Goal: Information Seeking & Learning: Understand process/instructions

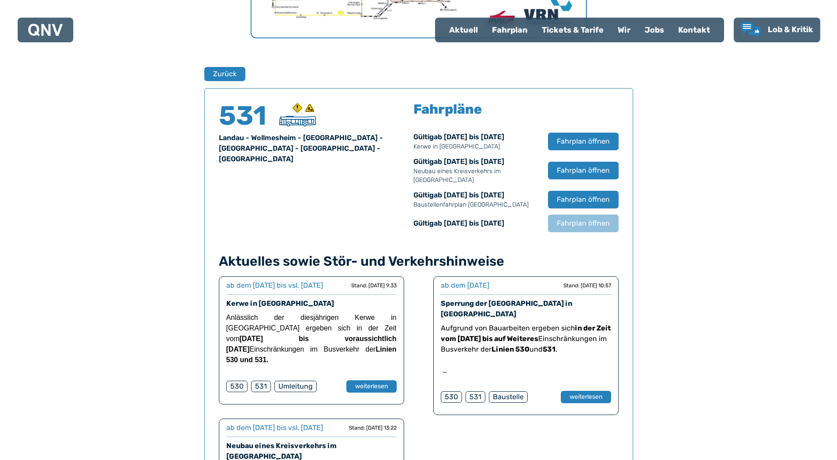
scroll to position [537, 0]
click at [576, 170] on span "Fahrplan öffnen" at bounding box center [583, 171] width 54 height 11
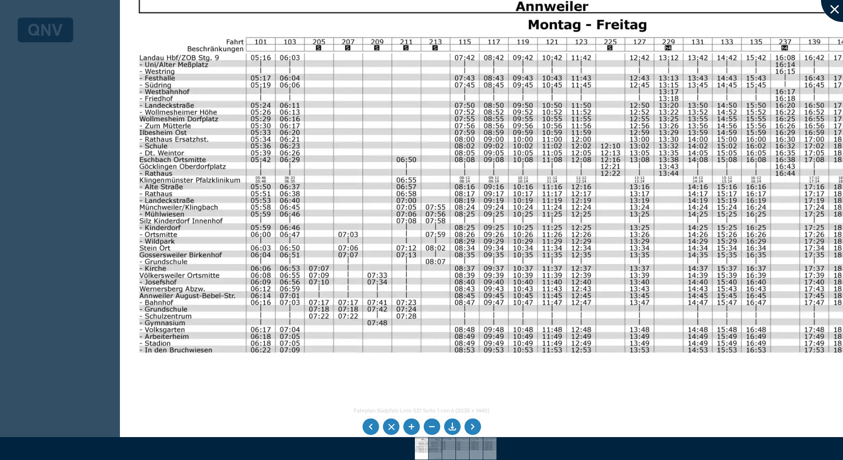
click at [830, 8] on div at bounding box center [843, 0] width 44 height 44
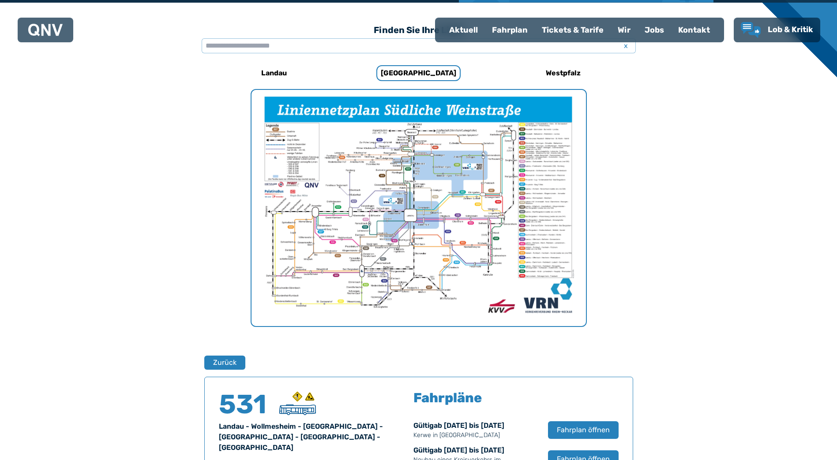
scroll to position [228, 0]
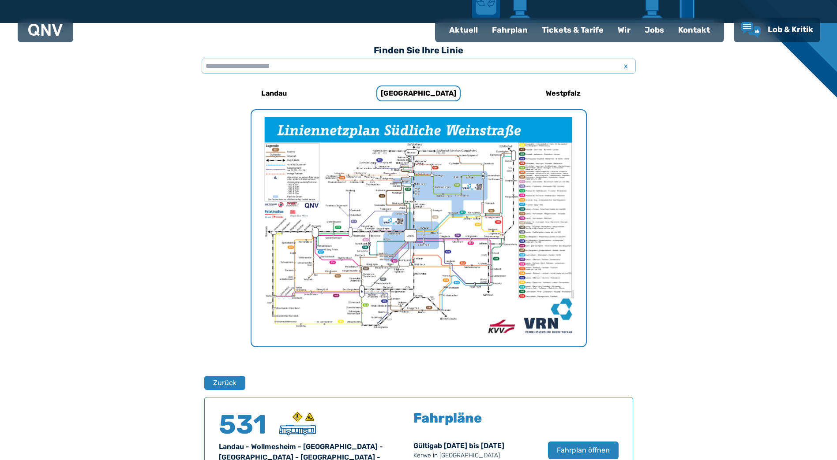
click at [400, 195] on img "1 von 1" at bounding box center [418, 228] width 334 height 236
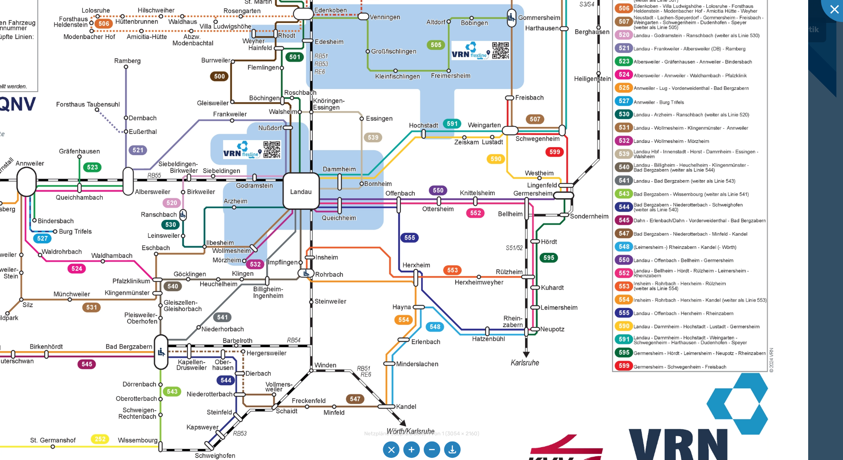
click at [458, 380] on img at bounding box center [325, 170] width 966 height 684
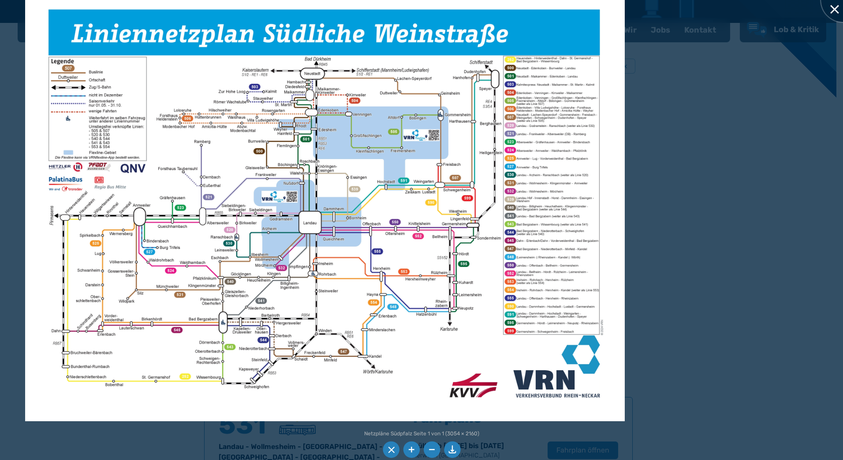
click at [832, 9] on div at bounding box center [843, 0] width 44 height 44
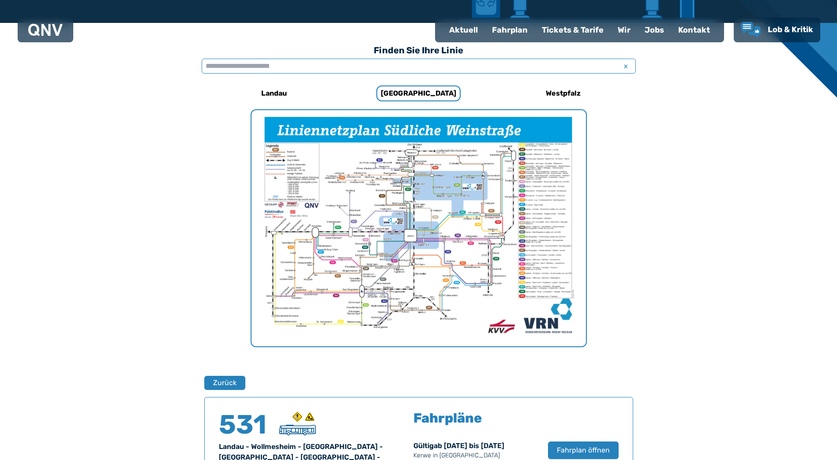
click at [480, 67] on input "text" at bounding box center [419, 66] width 434 height 15
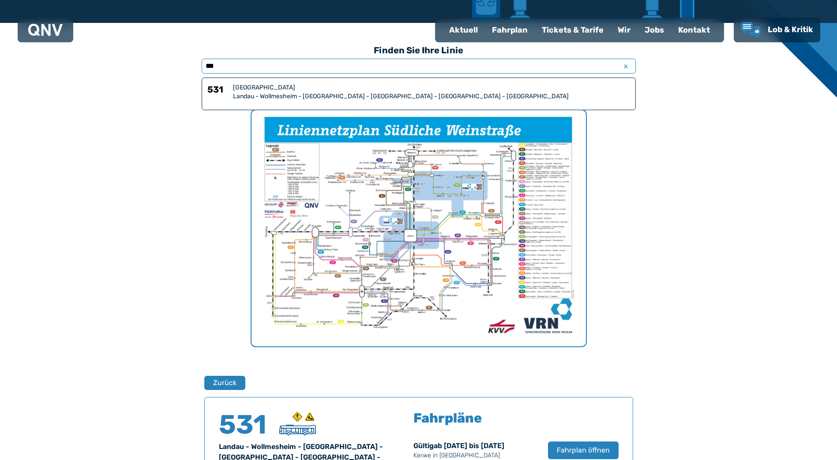
type input "***"
click at [281, 87] on div "[GEOGRAPHIC_DATA]" at bounding box center [431, 87] width 397 height 9
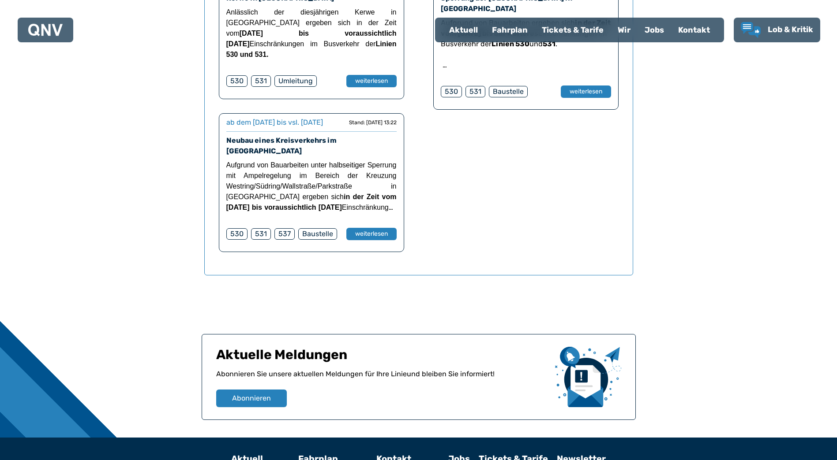
scroll to position [794, 0]
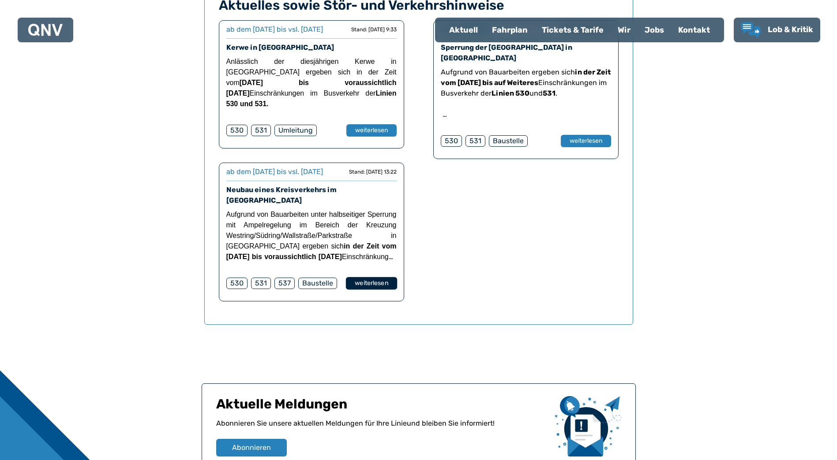
click at [368, 290] on button "weiterlesen" at bounding box center [370, 283] width 51 height 13
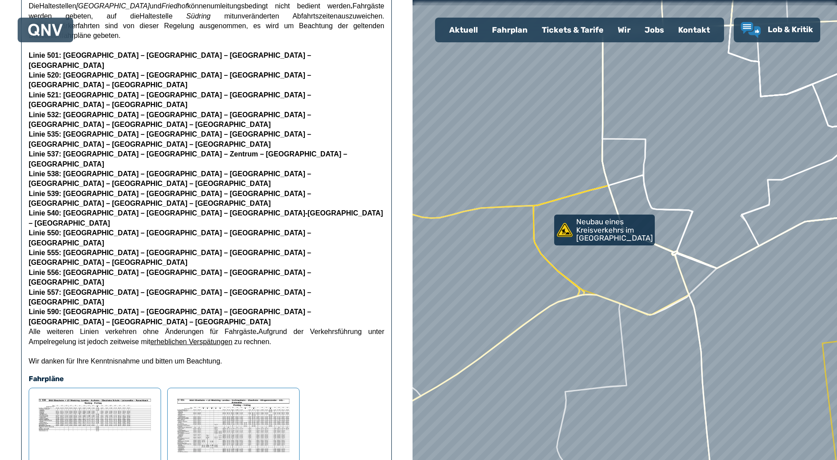
scroll to position [353, 0]
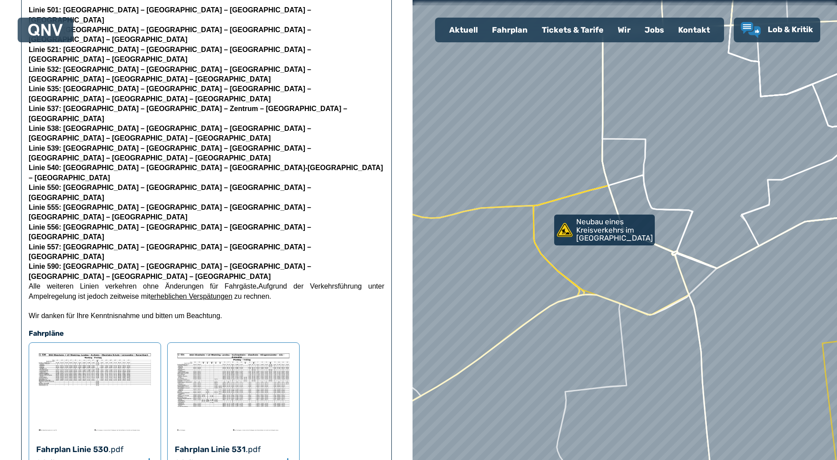
click at [255, 350] on img at bounding box center [233, 392] width 117 height 84
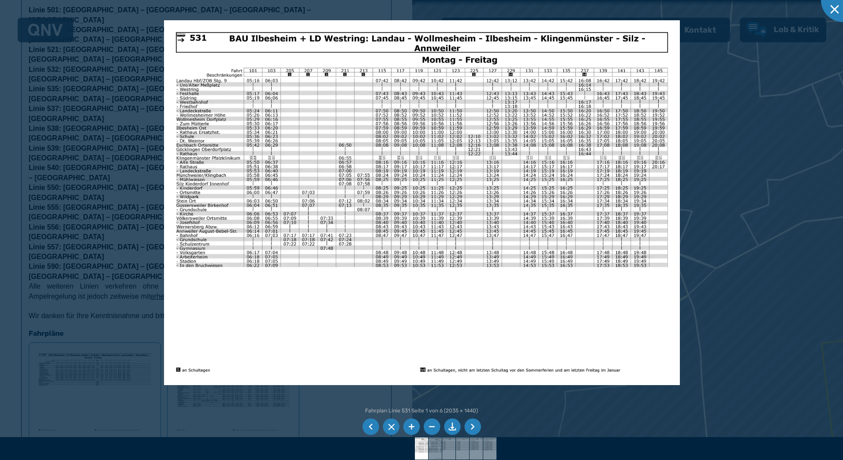
click at [472, 426] on li at bounding box center [472, 427] width 17 height 17
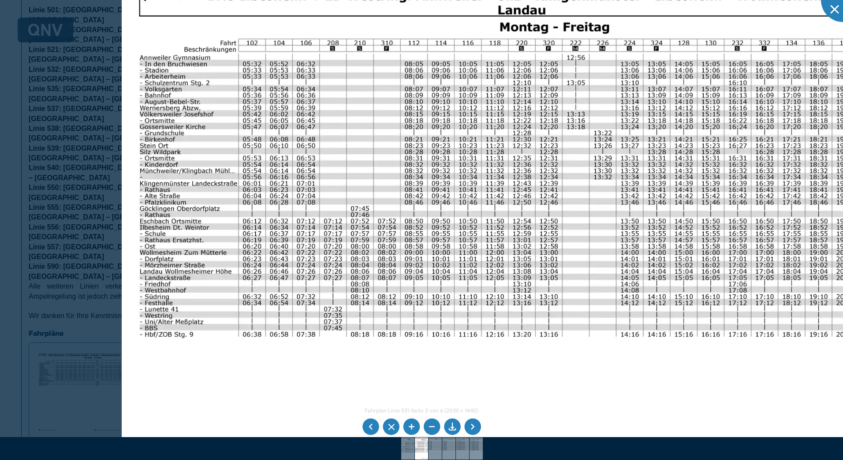
click at [374, 428] on li at bounding box center [371, 427] width 17 height 17
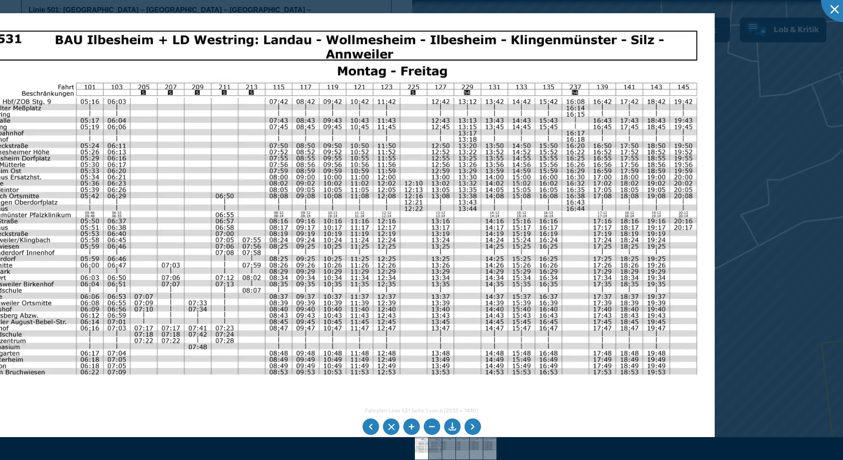
click at [345, 194] on img at bounding box center [337, 280] width 756 height 535
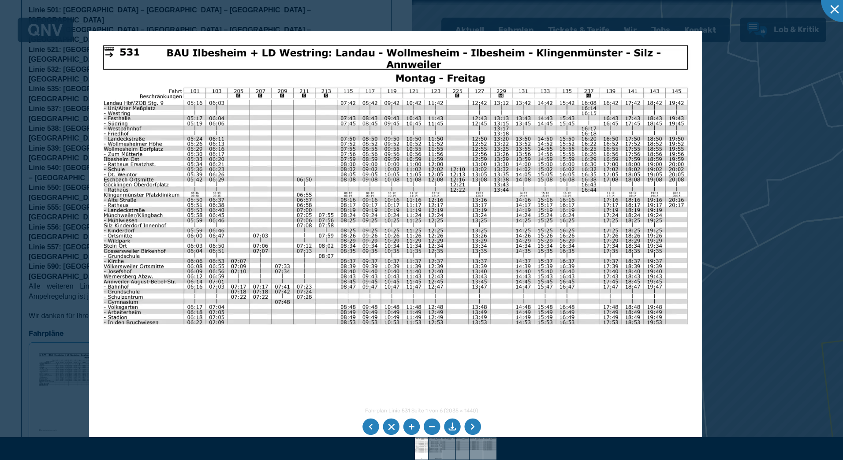
click at [472, 424] on li at bounding box center [472, 427] width 17 height 17
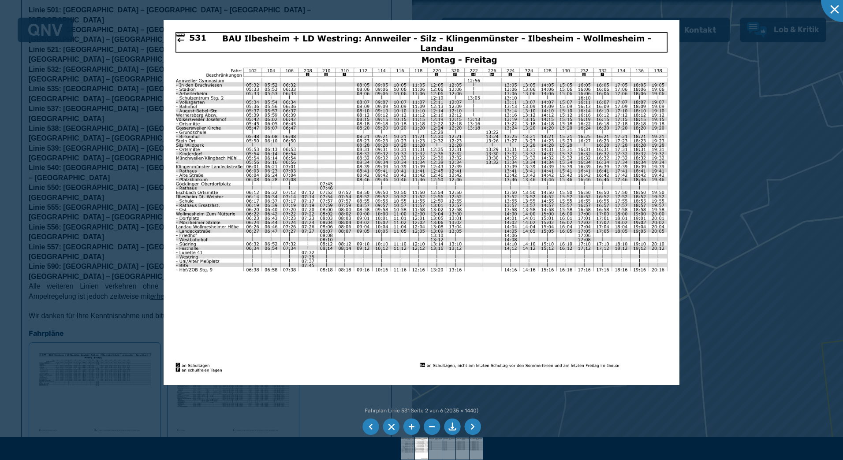
click at [472, 424] on li at bounding box center [472, 427] width 17 height 17
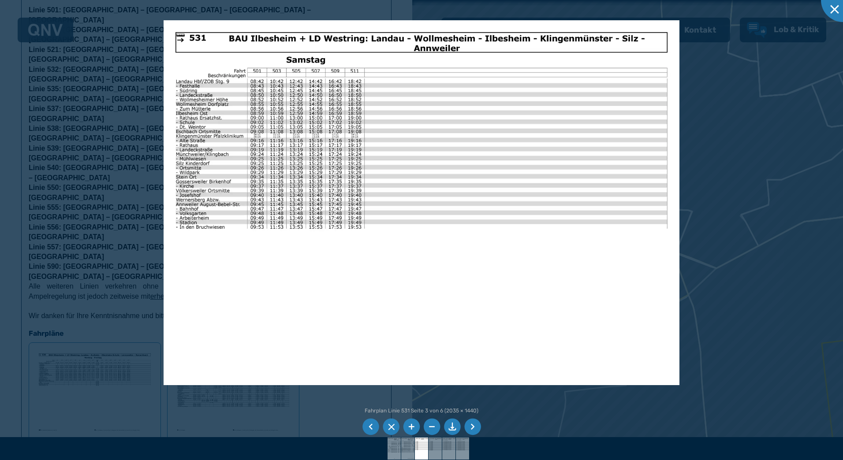
click at [372, 429] on li at bounding box center [371, 427] width 17 height 17
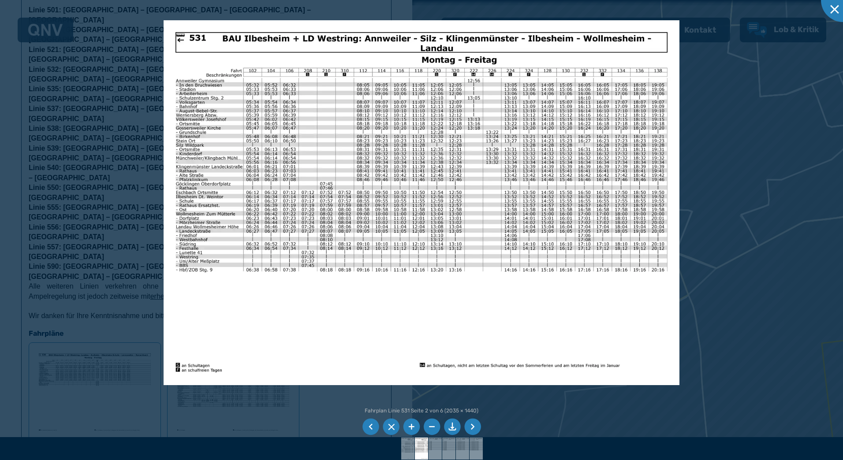
click at [372, 428] on li at bounding box center [371, 427] width 17 height 17
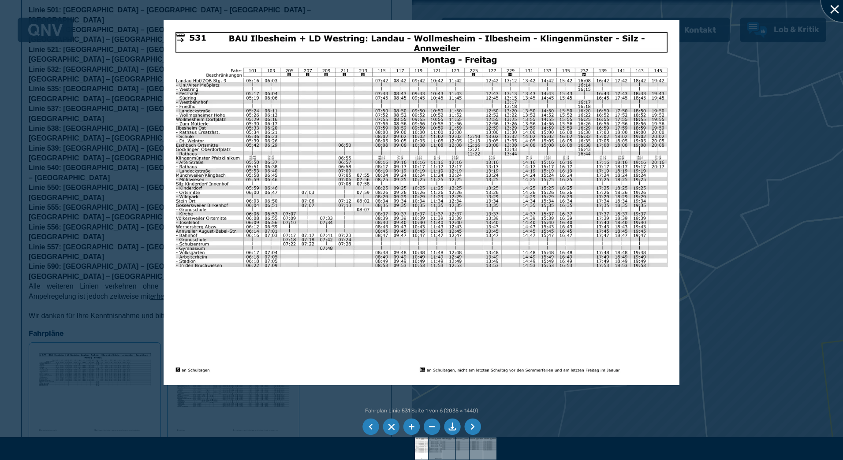
click at [831, 6] on div at bounding box center [843, 0] width 44 height 44
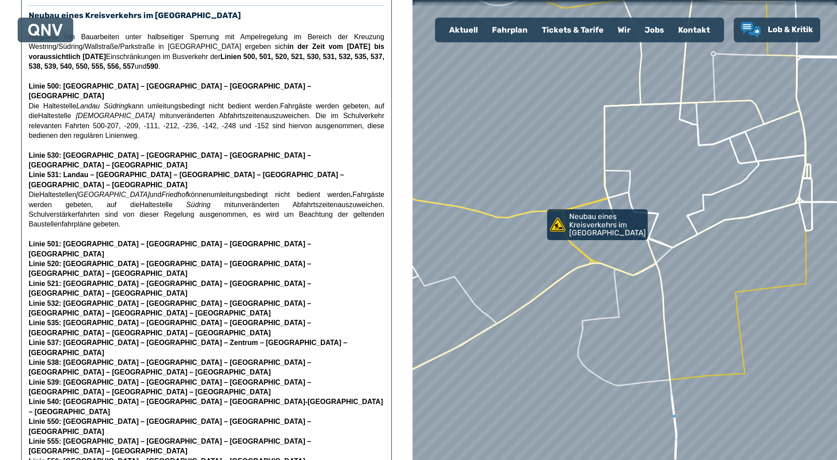
scroll to position [309, 0]
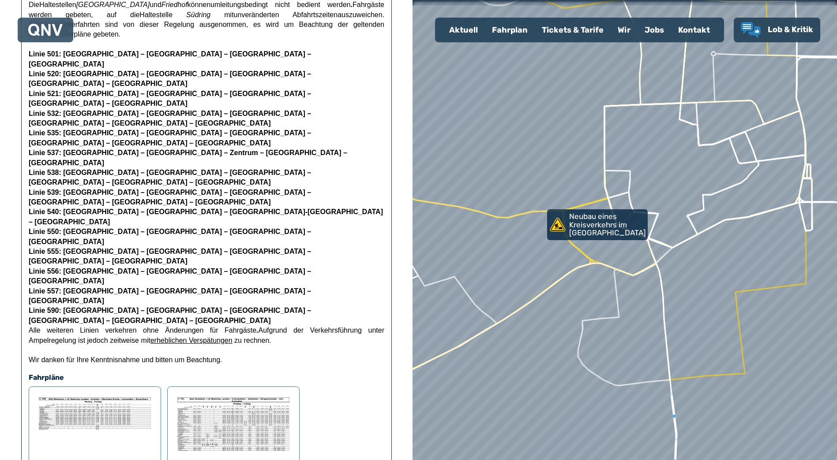
drag, startPoint x: 111, startPoint y: 326, endPoint x: 115, endPoint y: 330, distance: 5.6
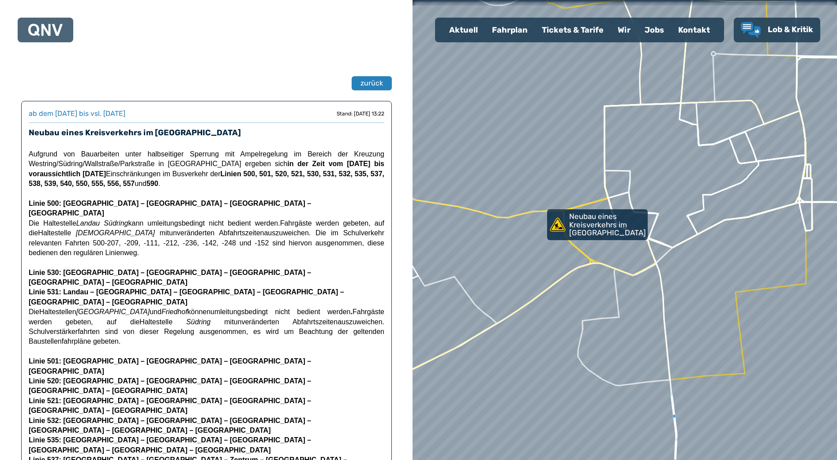
scroll to position [0, 0]
click at [369, 83] on span "zurück" at bounding box center [371, 84] width 23 height 11
select select "*"
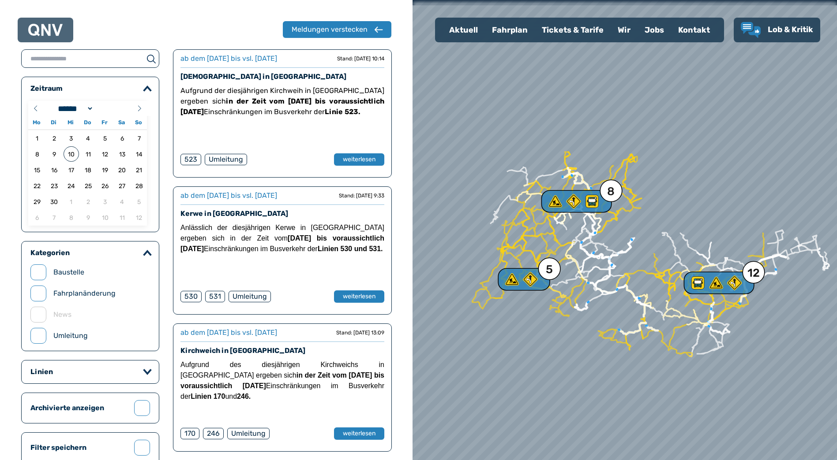
click at [46, 30] on img at bounding box center [45, 30] width 34 height 12
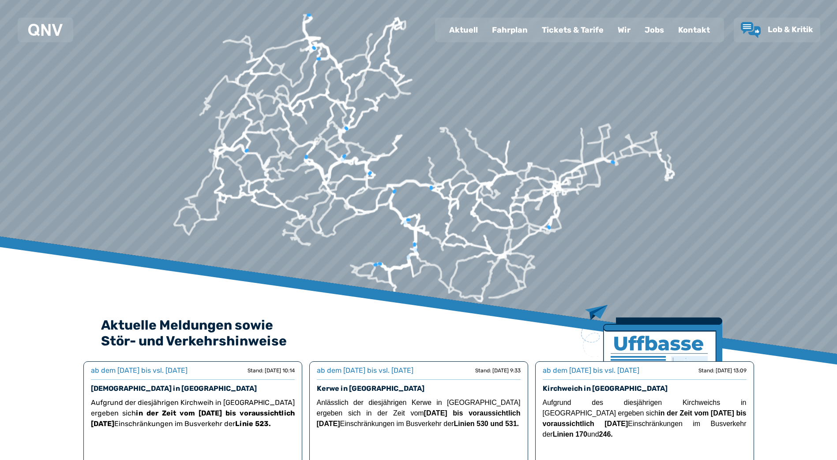
click at [513, 30] on div "Fahrplan" at bounding box center [510, 30] width 50 height 23
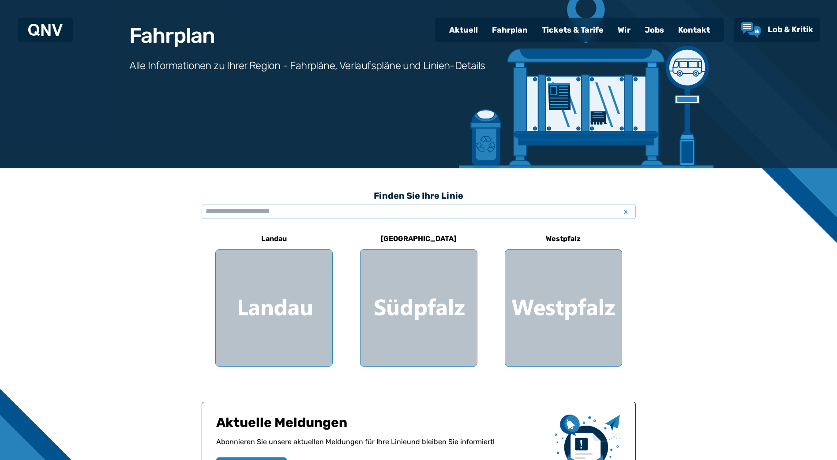
scroll to position [132, 0]
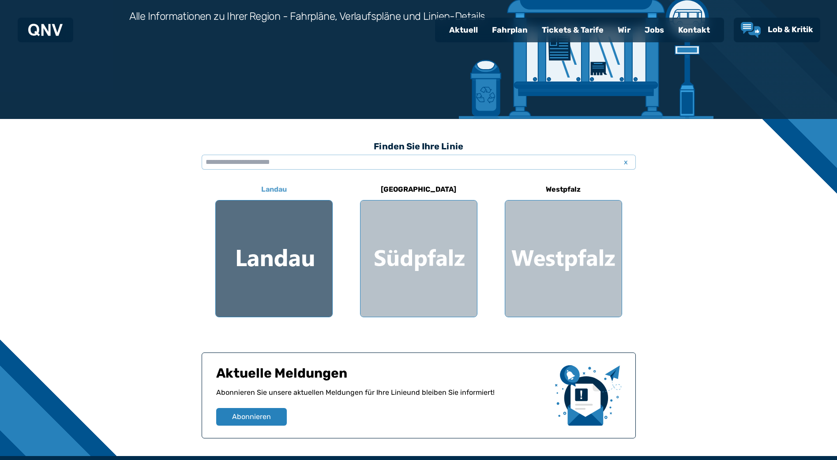
click at [274, 256] on div at bounding box center [274, 259] width 116 height 116
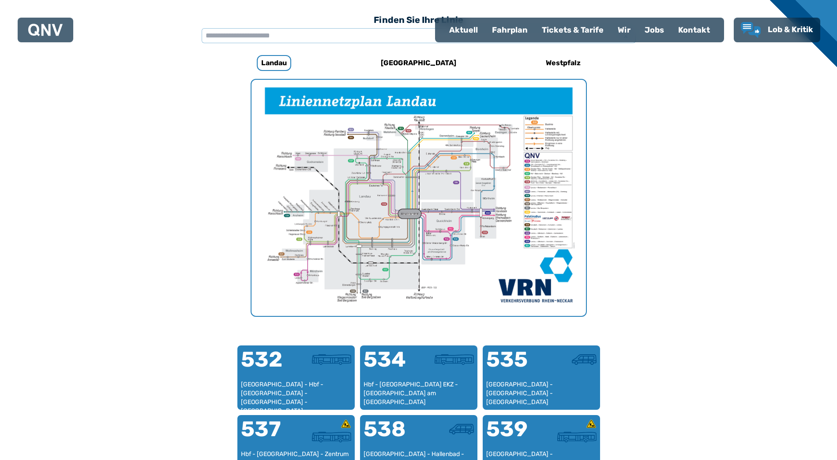
scroll to position [272, 0]
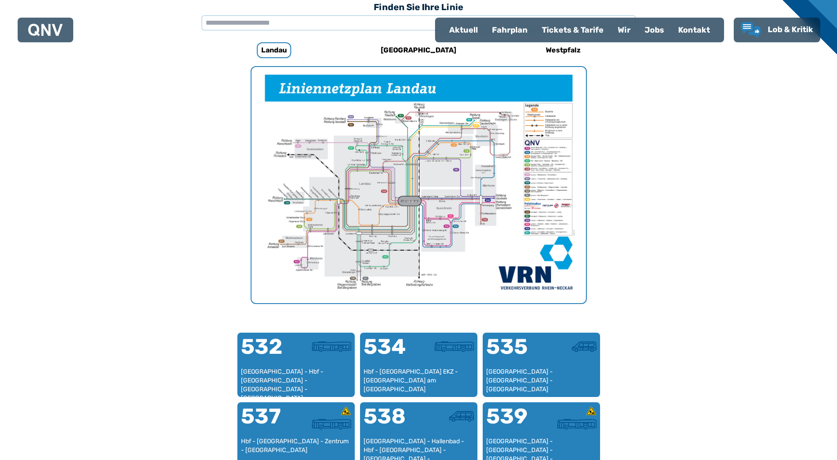
click at [426, 193] on img "1 von 1" at bounding box center [418, 185] width 334 height 236
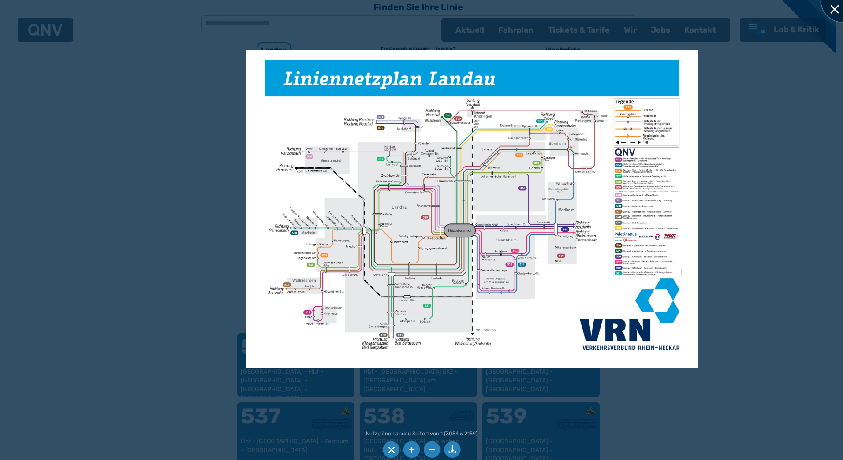
click at [832, 4] on div at bounding box center [843, 0] width 44 height 44
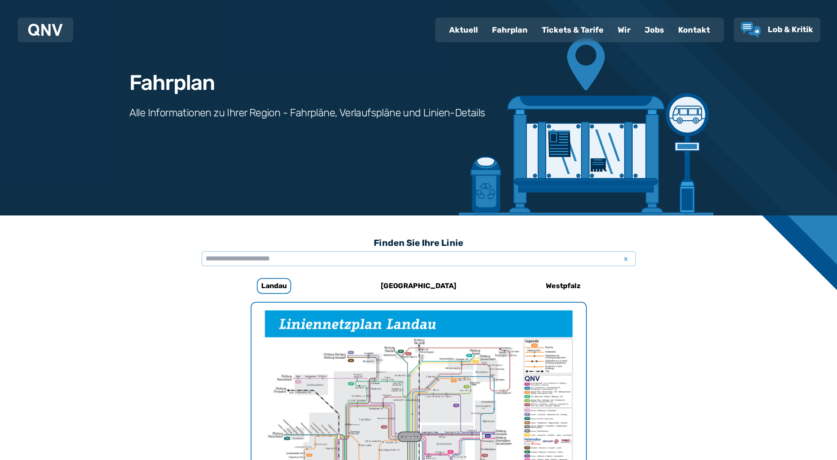
scroll to position [4, 0]
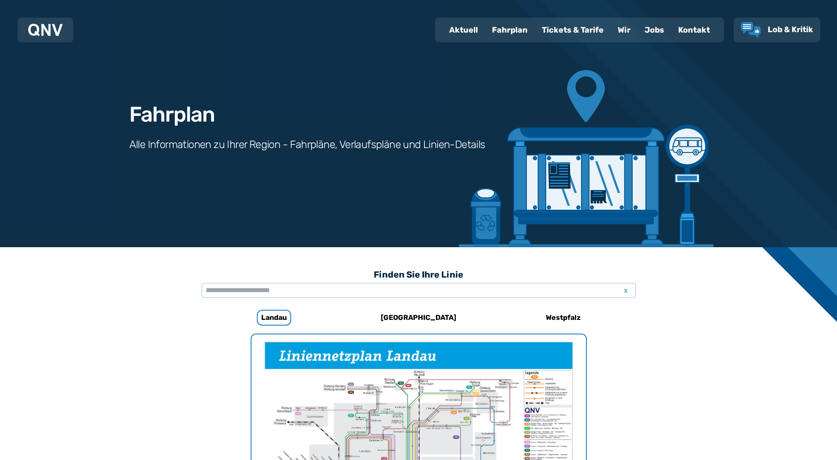
click at [578, 30] on div "Tickets & Tarife" at bounding box center [573, 30] width 76 height 23
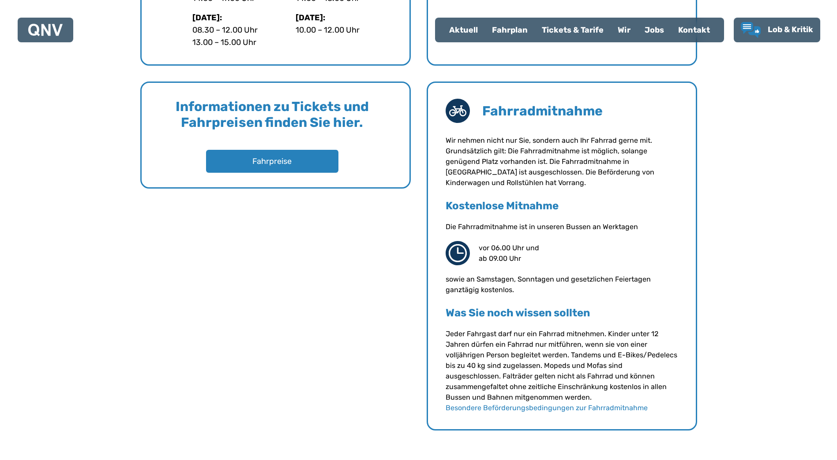
scroll to position [662, 0]
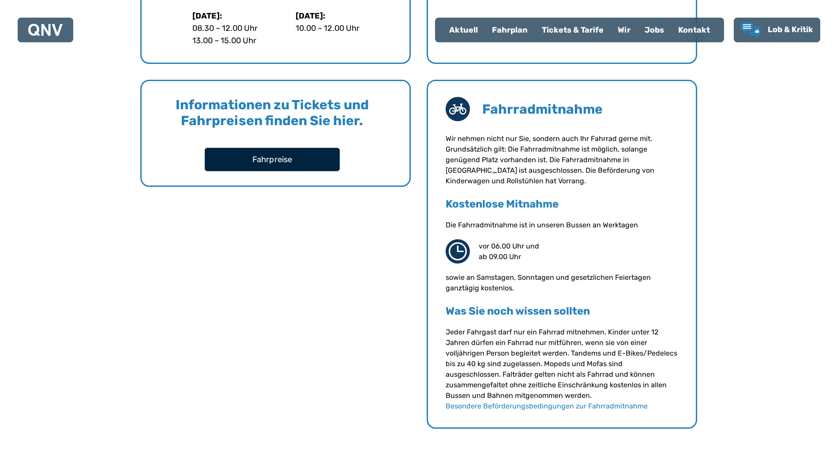
click at [275, 157] on button "Fahrpreise" at bounding box center [272, 159] width 135 height 23
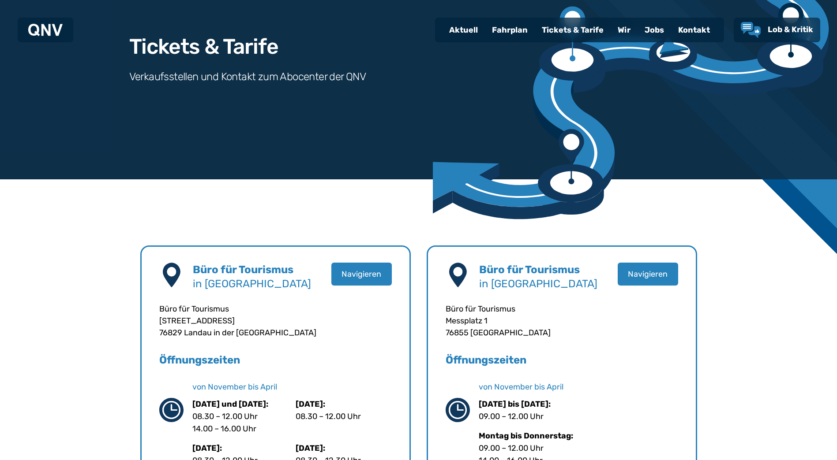
scroll to position [0, 0]
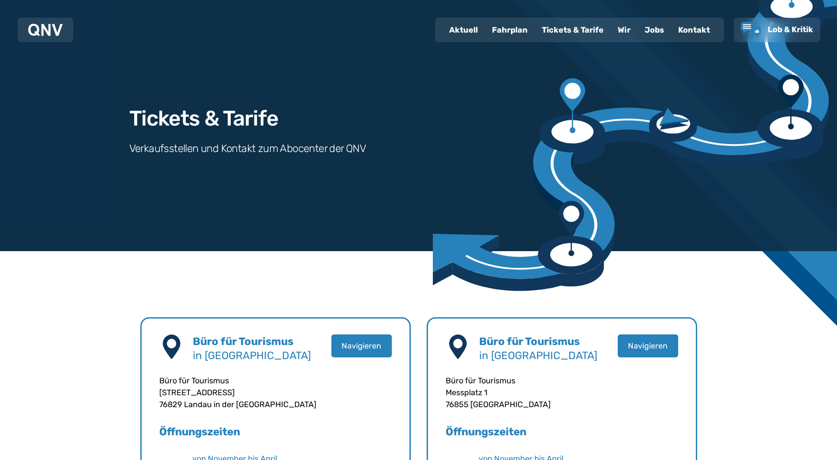
click at [514, 31] on div "Fahrplan" at bounding box center [510, 30] width 50 height 23
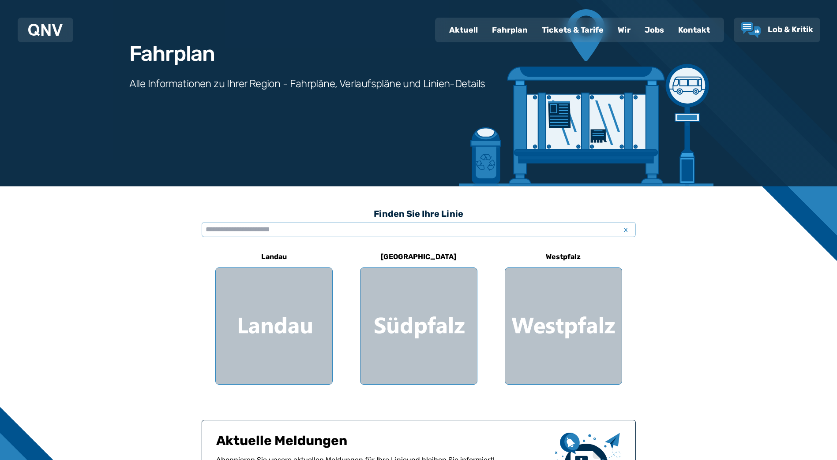
scroll to position [176, 0]
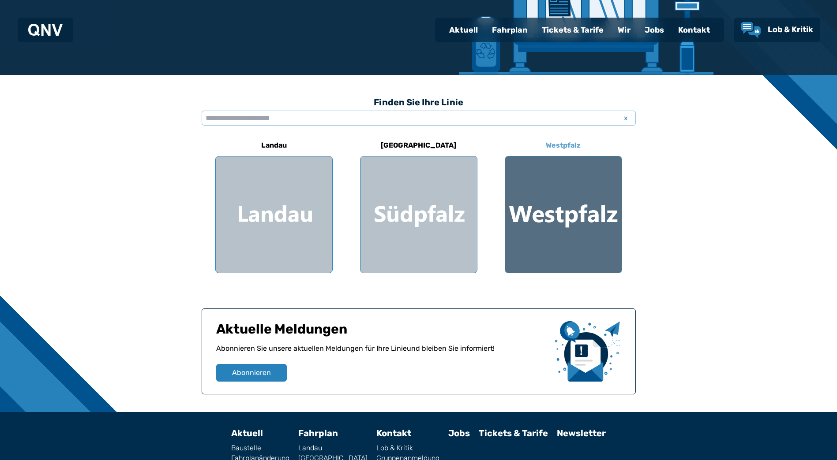
click at [547, 252] on div at bounding box center [563, 215] width 116 height 116
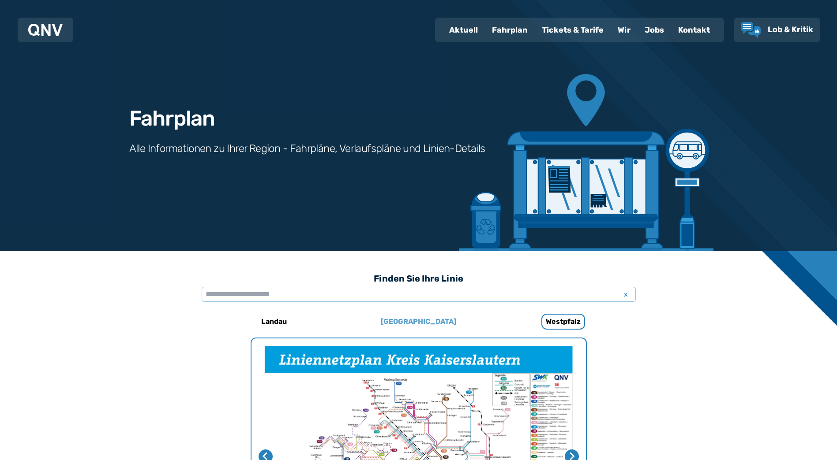
click at [416, 320] on h6 "[GEOGRAPHIC_DATA]" at bounding box center [418, 322] width 82 height 14
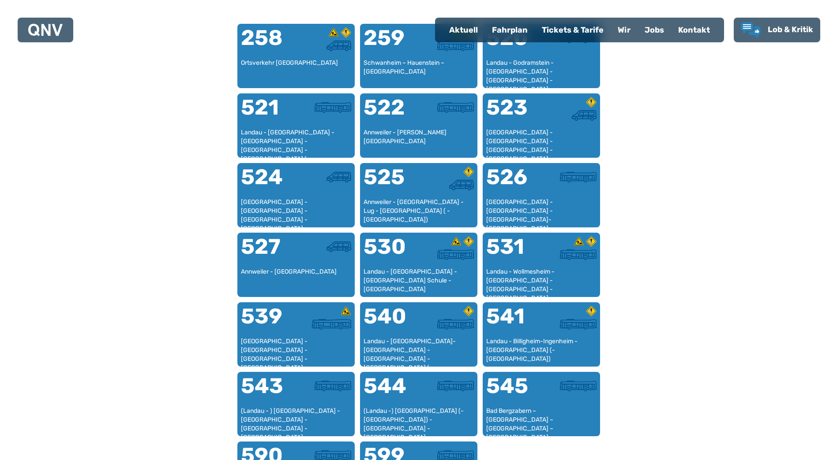
scroll to position [625, 0]
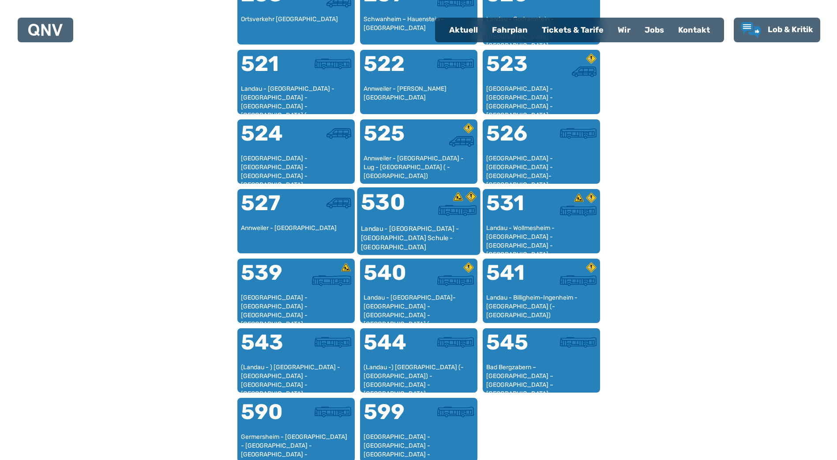
click at [393, 210] on div "530" at bounding box center [389, 207] width 58 height 33
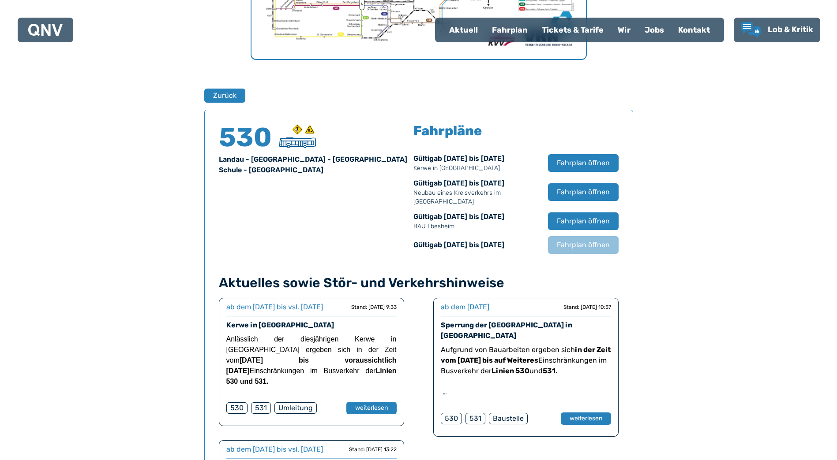
scroll to position [502, 0]
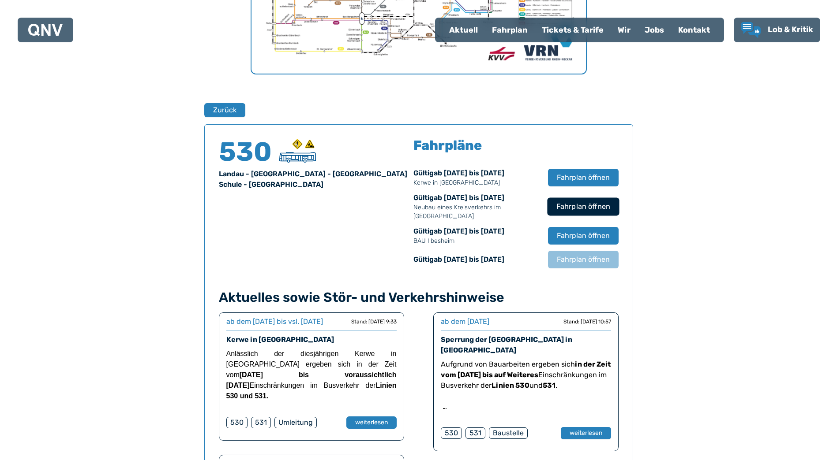
click at [573, 208] on span "Fahrplan öffnen" at bounding box center [583, 207] width 54 height 11
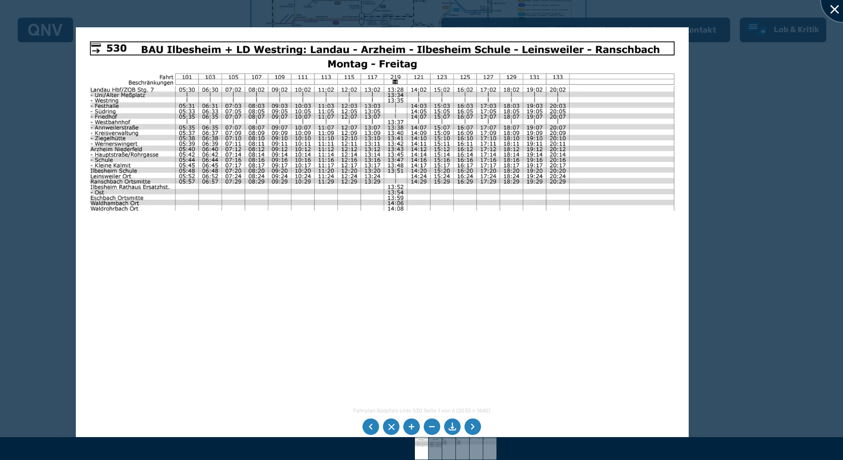
click at [833, 7] on div at bounding box center [843, 0] width 44 height 44
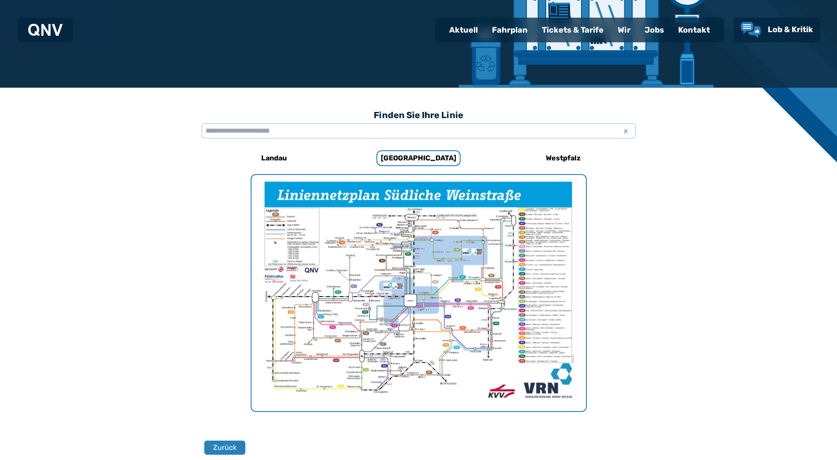
scroll to position [176, 0]
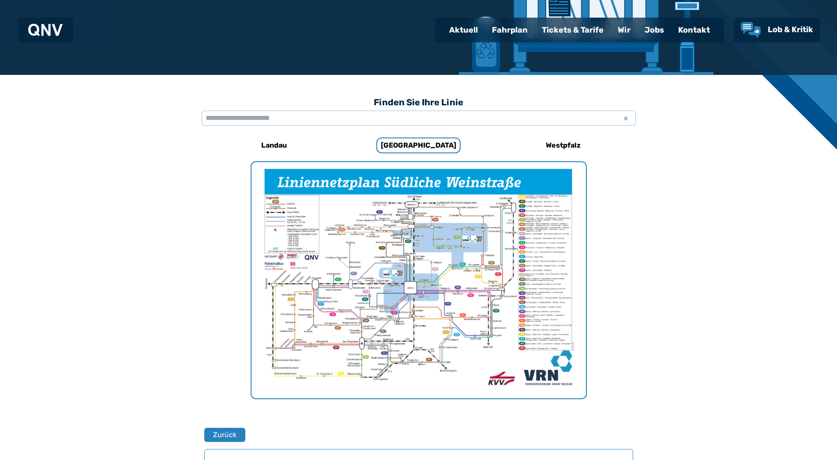
click at [516, 27] on div "Fahrplan" at bounding box center [510, 30] width 50 height 23
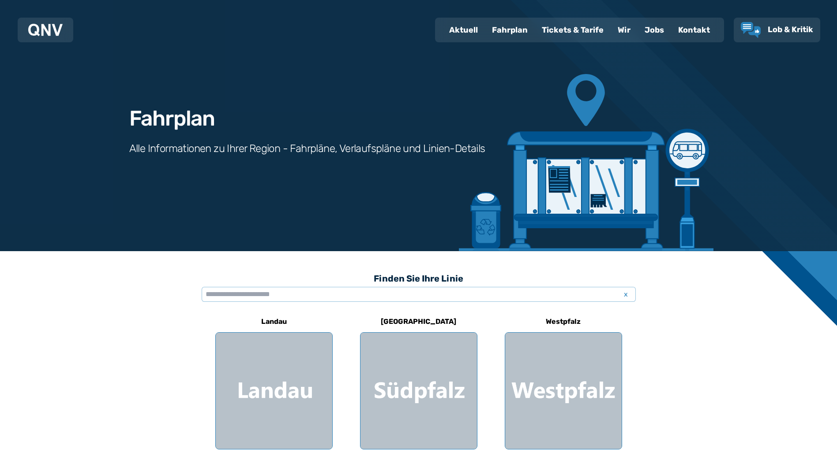
scroll to position [176, 0]
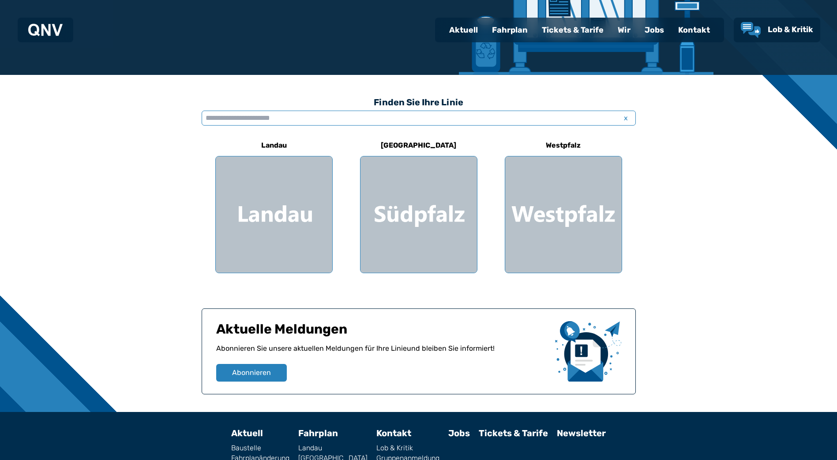
click at [251, 117] on input "text" at bounding box center [419, 118] width 434 height 15
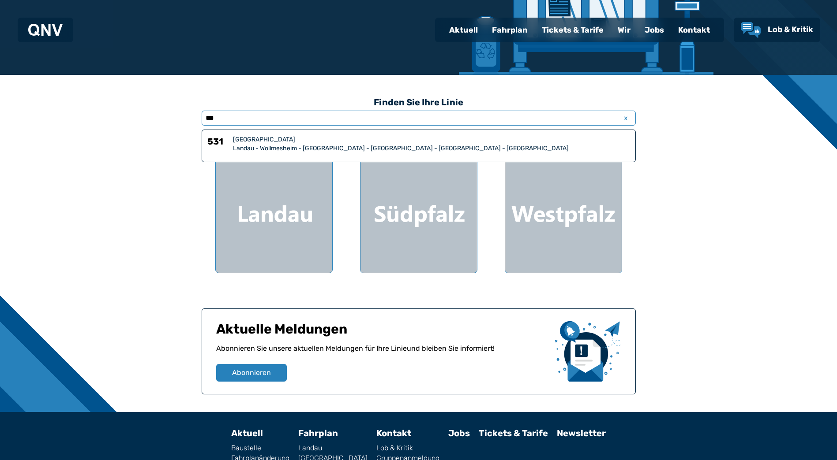
type input "***"
click at [238, 146] on div "Landau - Wollmesheim - [GEOGRAPHIC_DATA] - [GEOGRAPHIC_DATA] - [GEOGRAPHIC_DATA…" at bounding box center [431, 148] width 397 height 9
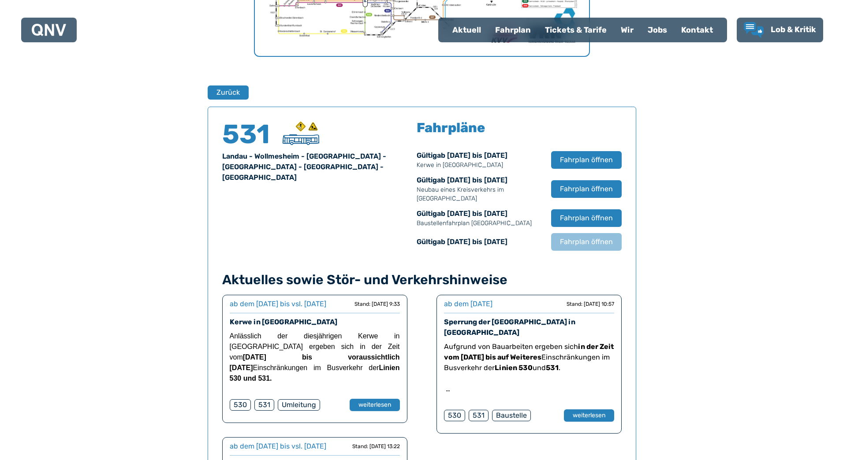
scroll to position [581, 0]
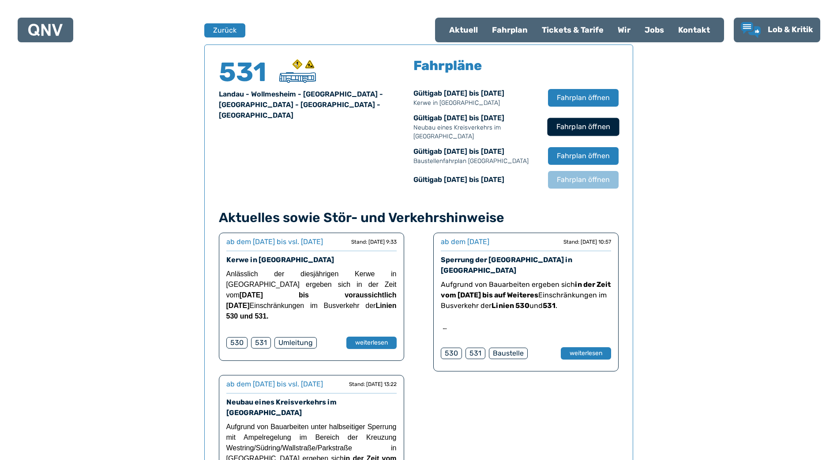
click at [590, 127] on span "Fahrplan öffnen" at bounding box center [583, 127] width 54 height 11
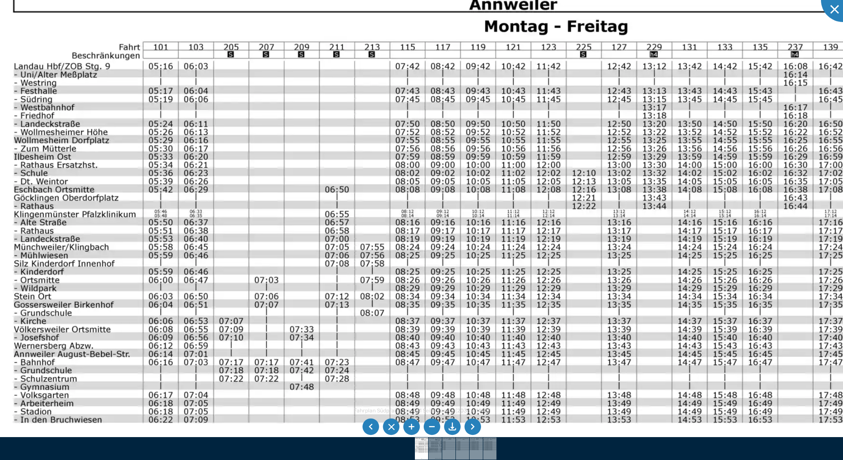
click at [306, 190] on img at bounding box center [484, 300] width 988 height 699
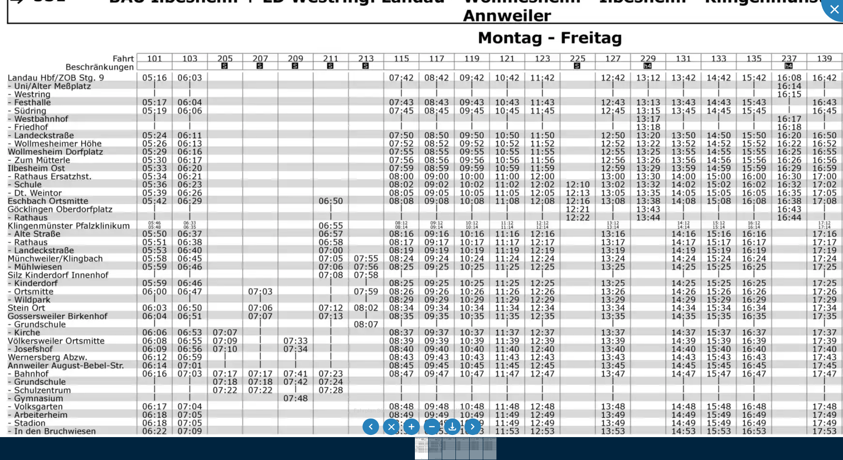
click at [572, 200] on img at bounding box center [478, 311] width 988 height 699
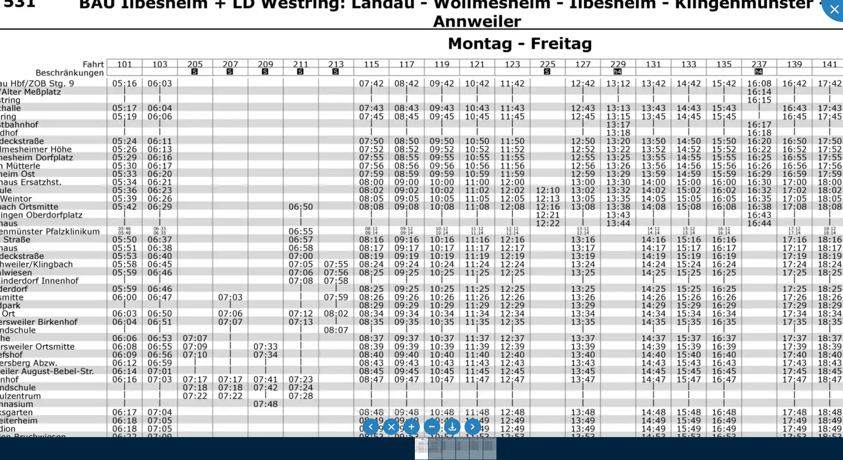
click at [540, 206] on img at bounding box center [448, 317] width 988 height 699
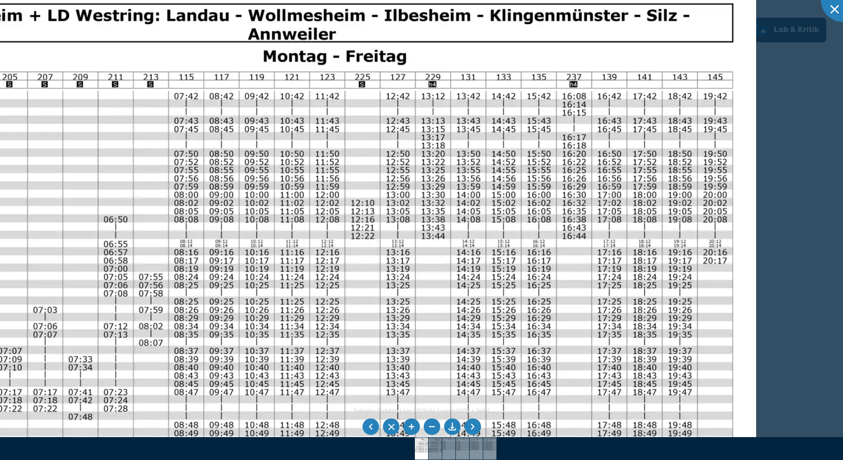
click at [470, 192] on img at bounding box center [263, 330] width 988 height 699
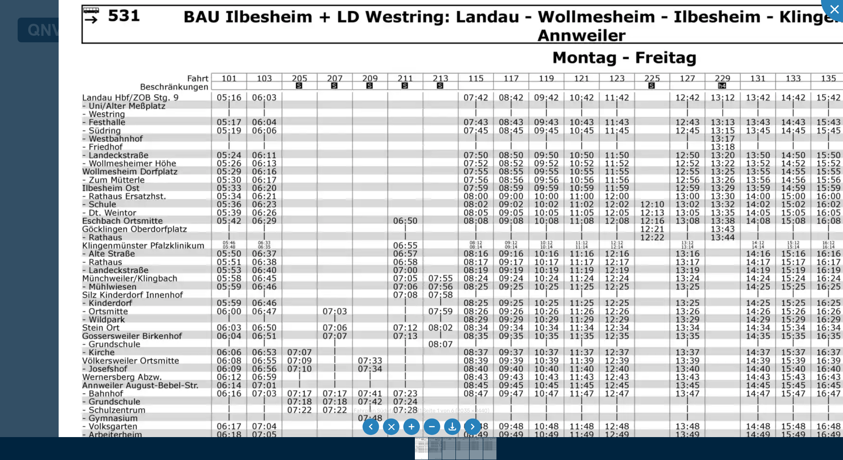
click at [606, 180] on img at bounding box center [553, 331] width 988 height 699
